Goal: Task Accomplishment & Management: Use online tool/utility

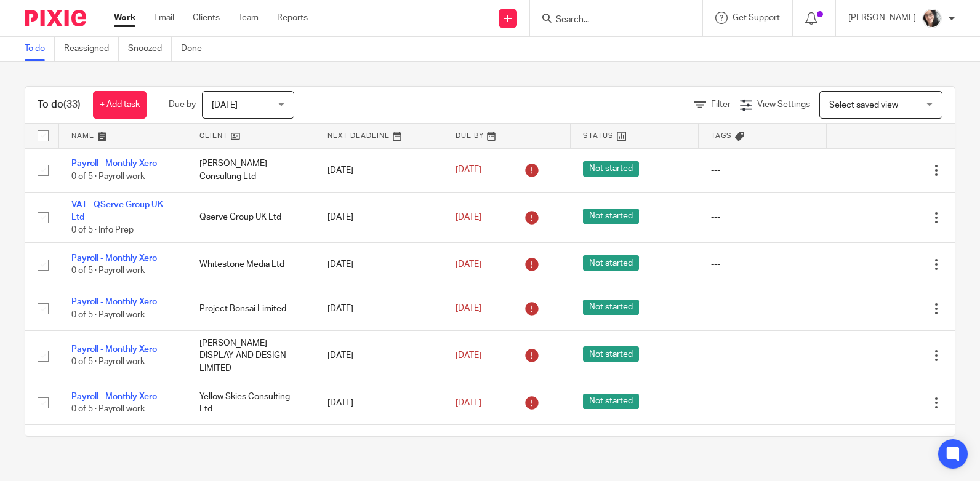
scroll to position [185, 0]
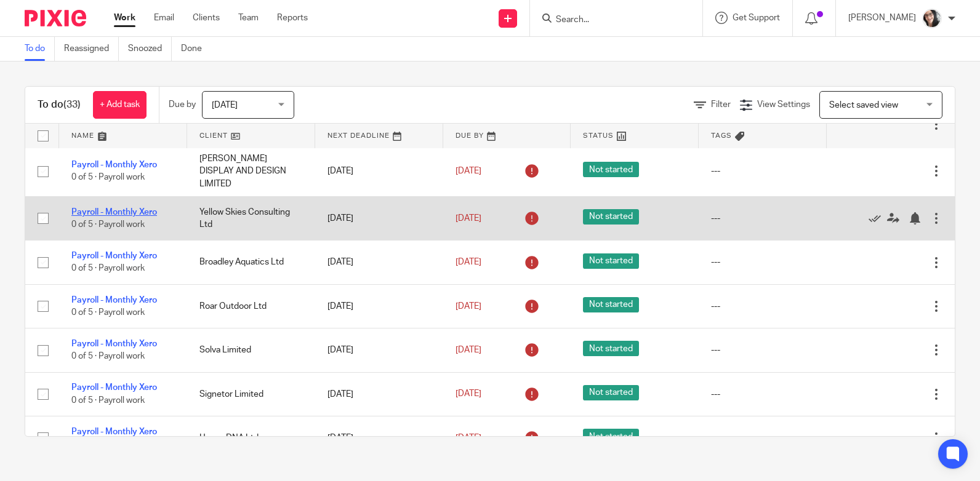
click at [107, 209] on link "Payroll - Monthly Xero" at bounding box center [114, 212] width 86 height 9
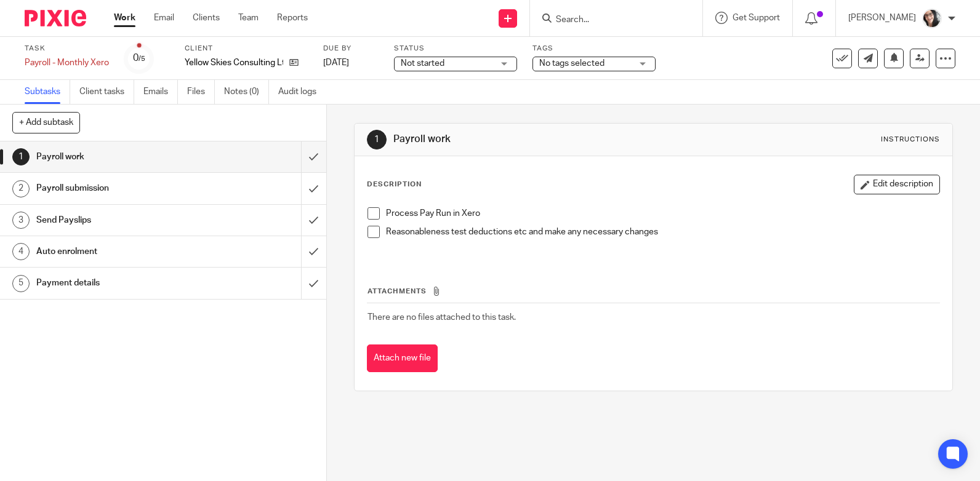
click at [50, 282] on h1 "Payment details" at bounding box center [120, 283] width 168 height 18
click at [64, 290] on h1 "Payment details" at bounding box center [120, 283] width 168 height 18
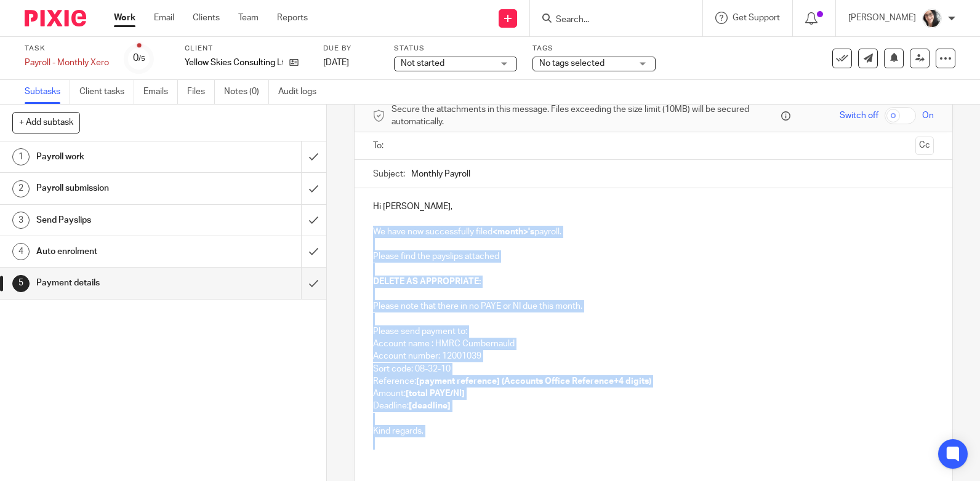
scroll to position [82, 0]
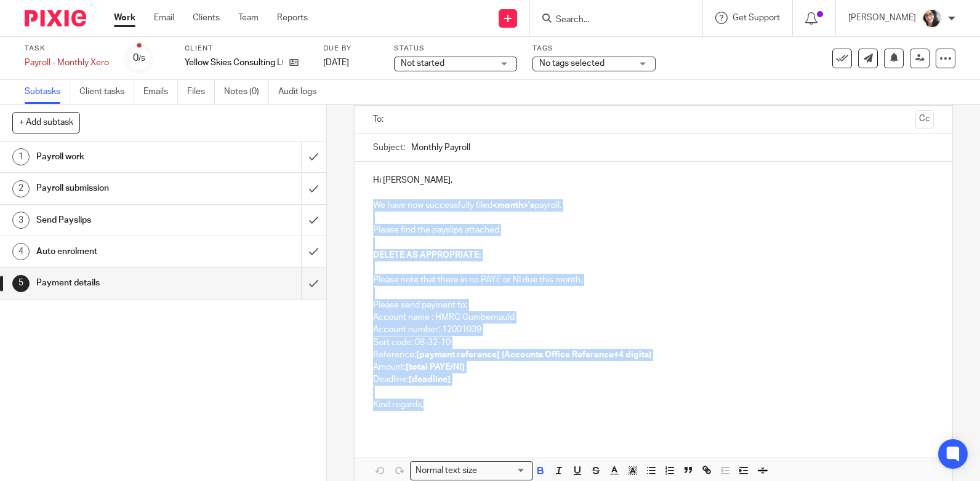
drag, startPoint x: 368, startPoint y: 289, endPoint x: 595, endPoint y: 401, distance: 253.2
click at [595, 401] on div "Hi Harsharan, We have now successfully filed <month>'s payroll. Please find the…" at bounding box center [652, 297] width 597 height 271
click at [498, 404] on p "Kind regards," at bounding box center [653, 405] width 561 height 12
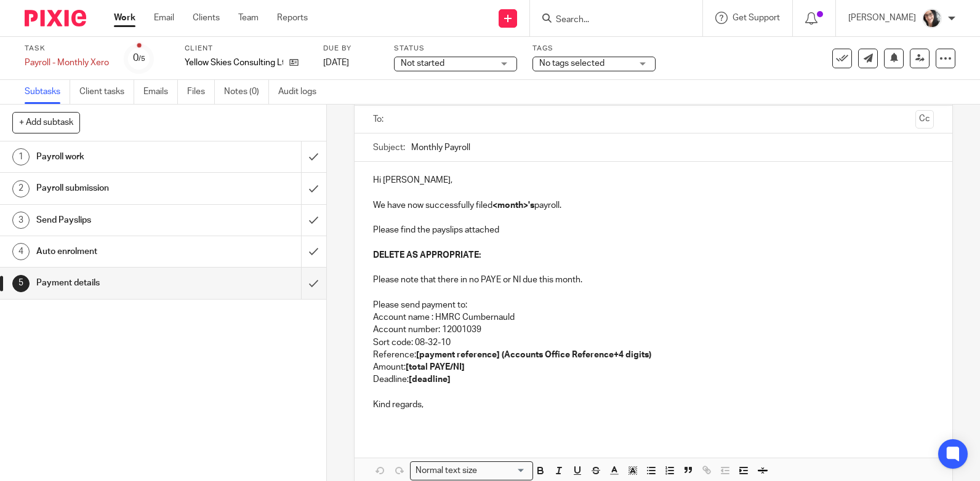
click at [442, 419] on p at bounding box center [653, 417] width 561 height 12
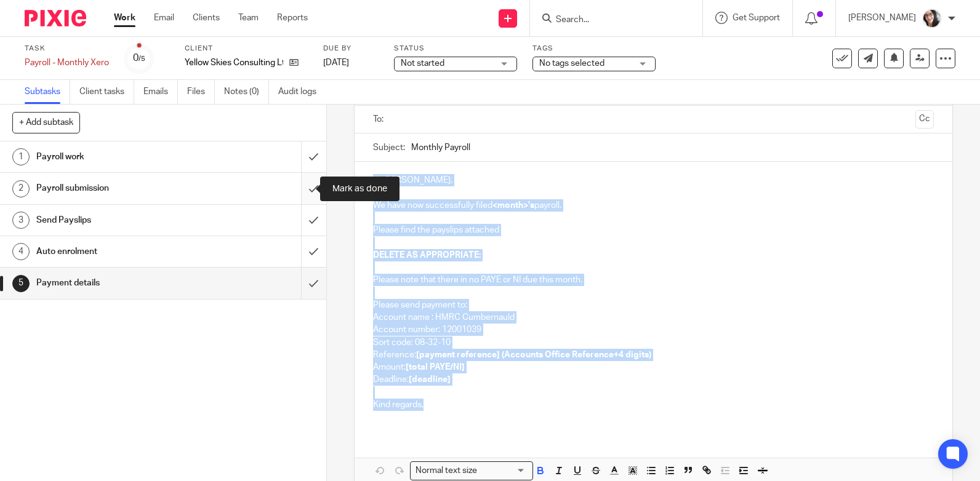
drag, startPoint x: 444, startPoint y: 409, endPoint x: 311, endPoint y: 174, distance: 270.0
click at [311, 174] on div "+ Add subtask Cancel + Add 1 Payroll work 2 Payroll submission 3 Send Payslips …" at bounding box center [490, 293] width 980 height 377
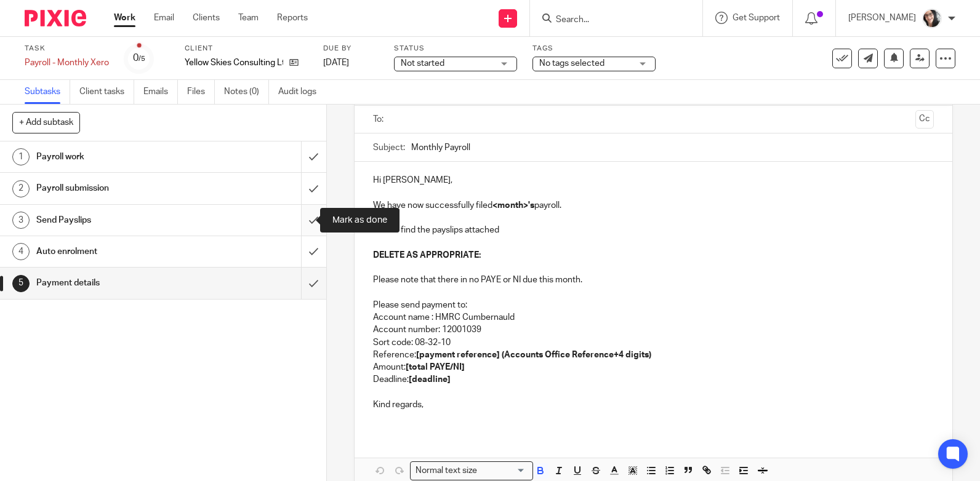
scroll to position [82, 0]
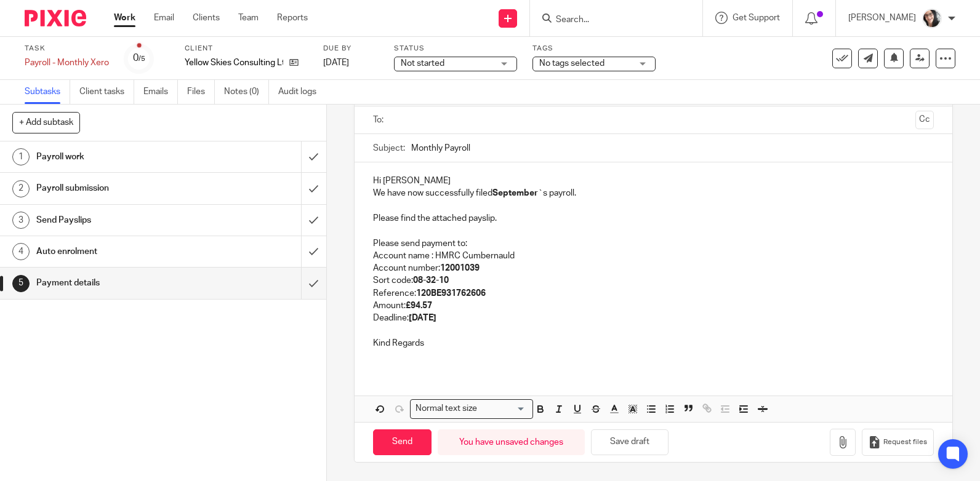
click at [436, 319] on strong "22nd October 2025" at bounding box center [423, 318] width 28 height 9
copy strong "October"
click at [511, 153] on input "Monthly Payroll" at bounding box center [672, 148] width 522 height 28
paste input "October"
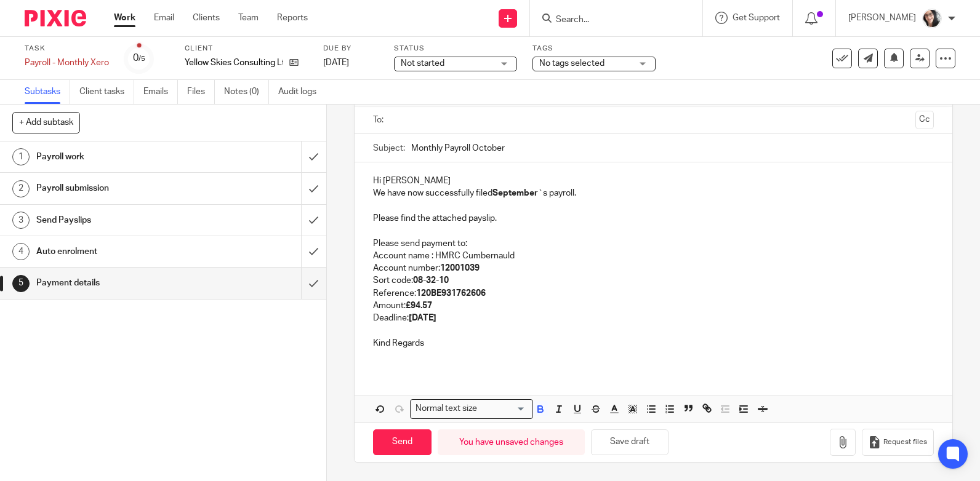
type input "Monthly Payroll October"
click at [516, 197] on strong "September" at bounding box center [515, 193] width 46 height 9
click at [487, 296] on p "Reference: 120BE931762606" at bounding box center [653, 293] width 561 height 12
click at [436, 321] on strong "22nd October 2025" at bounding box center [423, 318] width 28 height 9
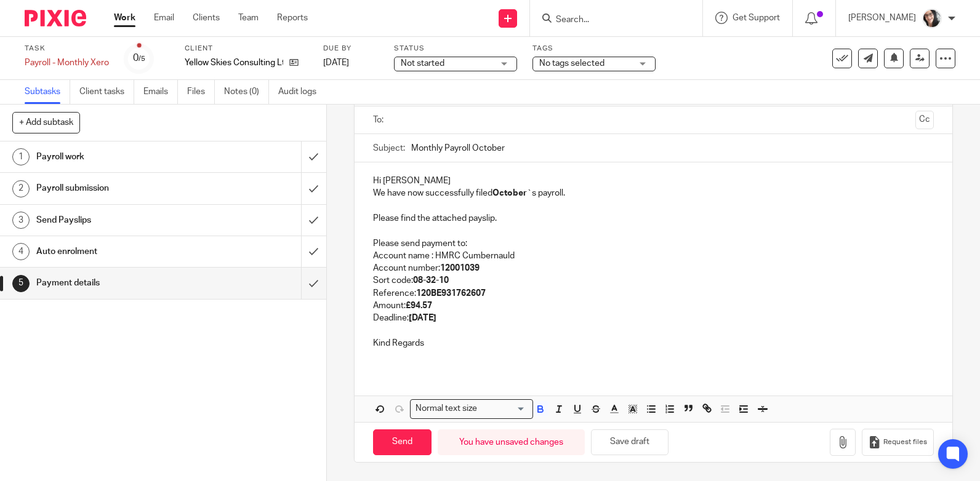
click at [436, 321] on strong "22nd October 2025" at bounding box center [423, 318] width 28 height 9
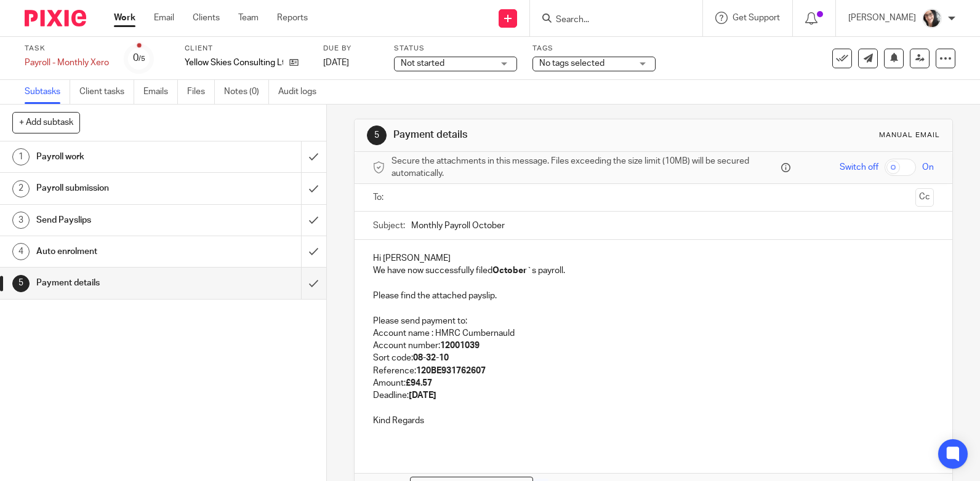
scroll to position [0, 0]
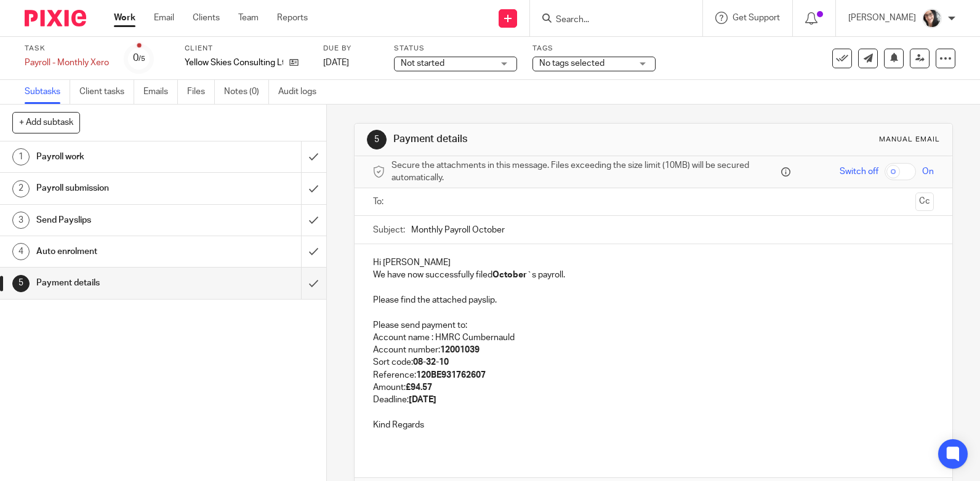
click at [402, 196] on input "text" at bounding box center [653, 202] width 514 height 14
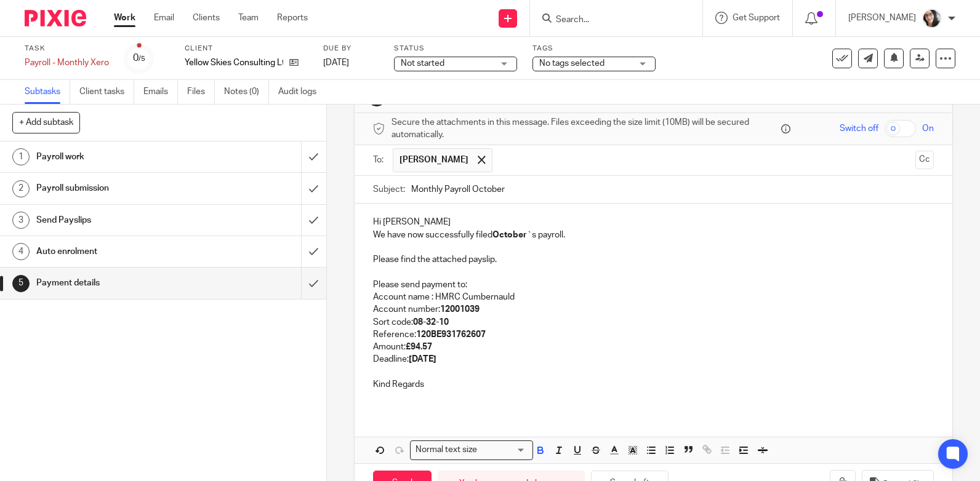
scroll to position [85, 0]
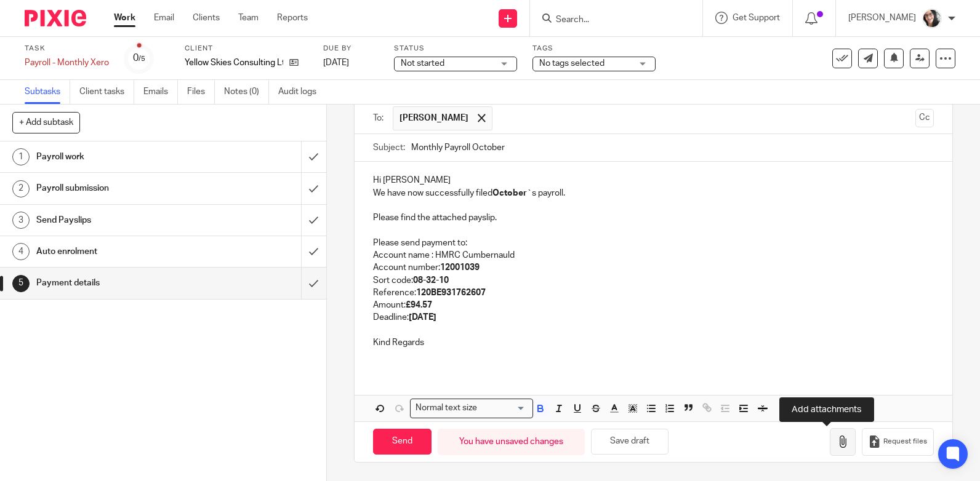
click at [836, 441] on icon "button" at bounding box center [842, 442] width 12 height 12
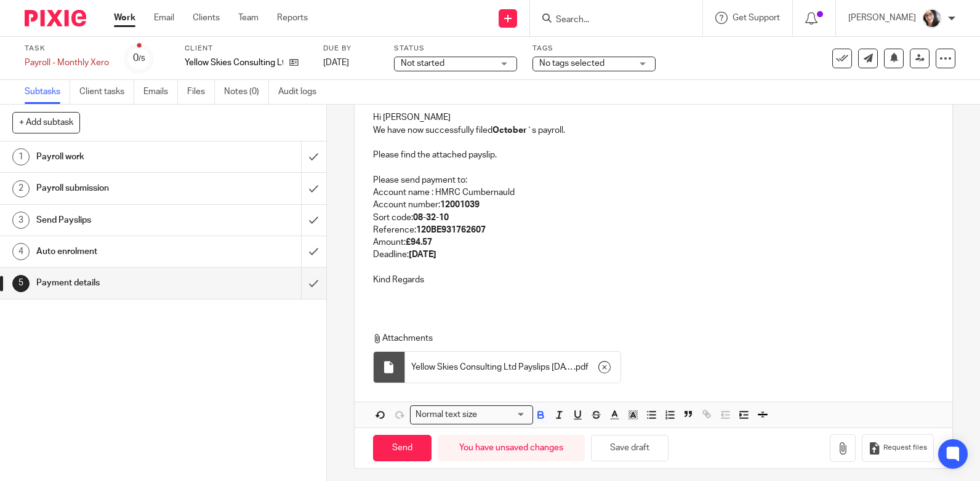
scroll to position [154, 0]
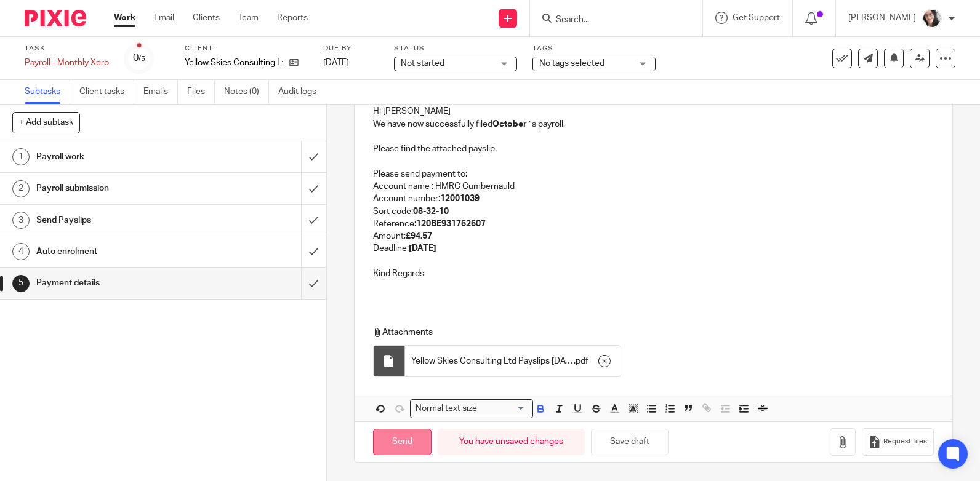
click at [410, 436] on input "Send" at bounding box center [402, 442] width 58 height 26
type input "Sent"
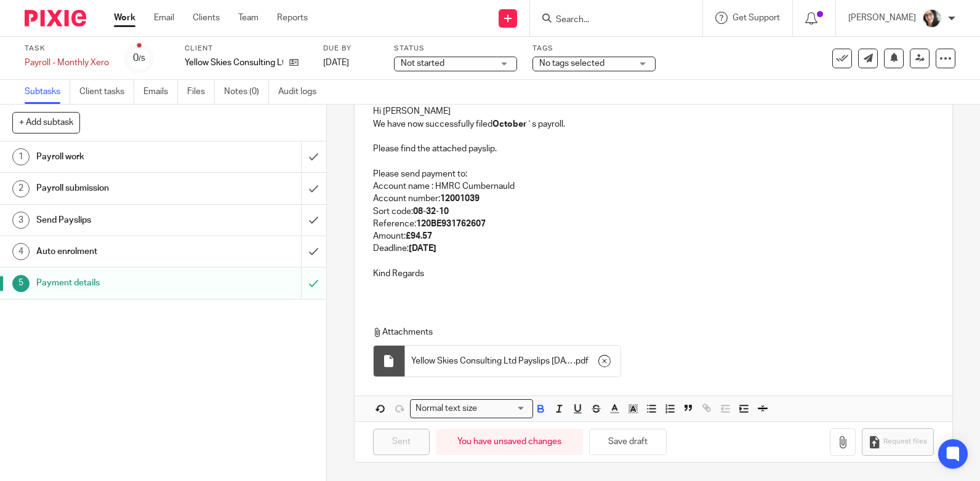
drag, startPoint x: 829, startPoint y: 58, endPoint x: 815, endPoint y: 57, distance: 14.8
click at [836, 58] on icon at bounding box center [842, 58] width 12 height 12
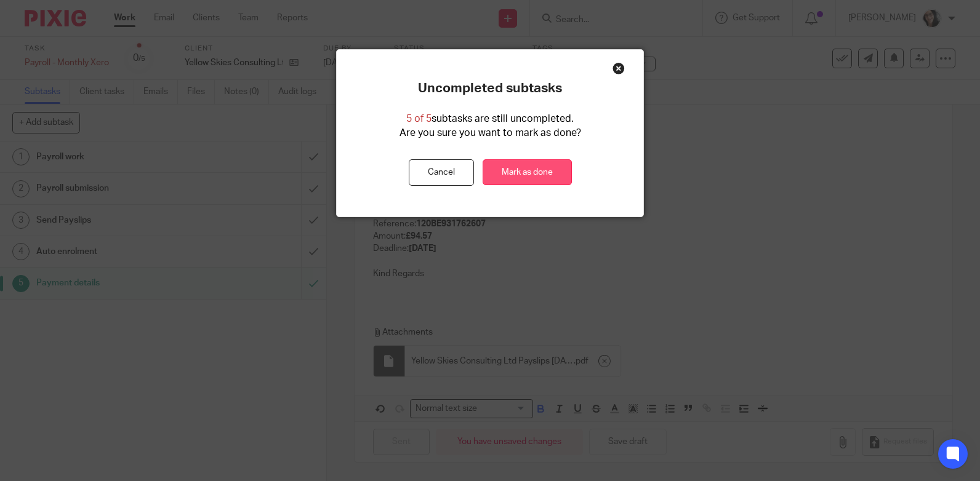
click at [525, 176] on link "Mark as done" at bounding box center [526, 172] width 89 height 26
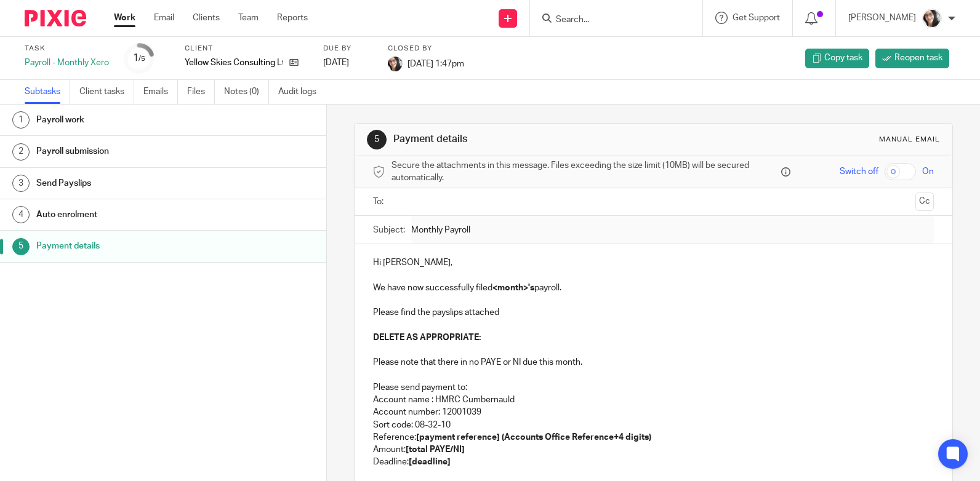
click at [121, 15] on link "Work" at bounding box center [125, 18] width 22 height 12
